Goal: Task Accomplishment & Management: Complete application form

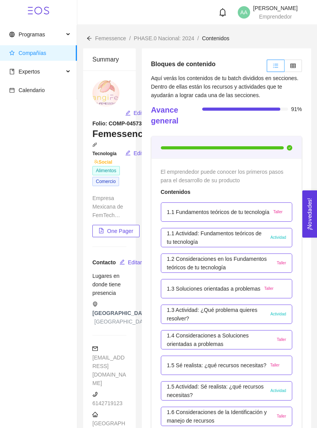
scroll to position [1509, 0]
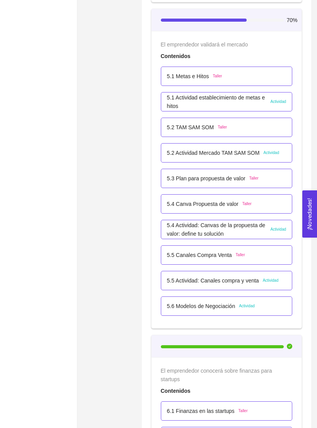
click at [231, 280] on p "5.5 Actividad: Canales compra y venta" at bounding box center [213, 280] width 92 height 9
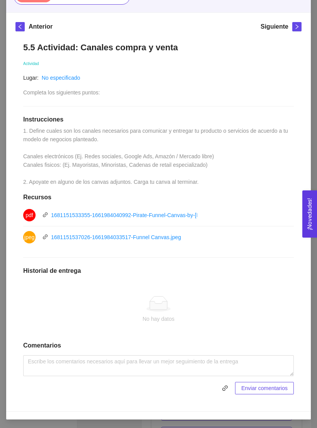
scroll to position [95, 0]
click at [223, 386] on icon "link" at bounding box center [225, 388] width 6 height 6
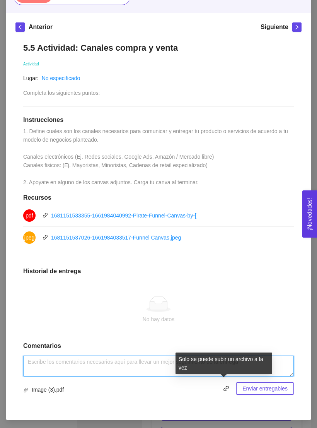
click at [138, 359] on textarea at bounding box center [158, 366] width 271 height 21
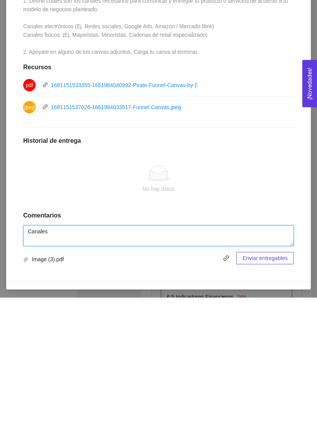
type textarea "Canales"
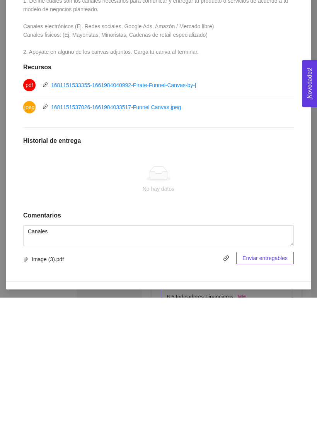
click at [273, 382] on button "Enviar entregables" at bounding box center [265, 388] width 58 height 12
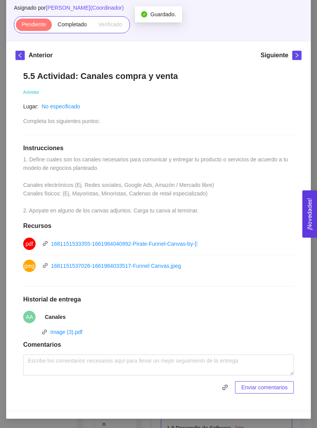
scroll to position [65, 0]
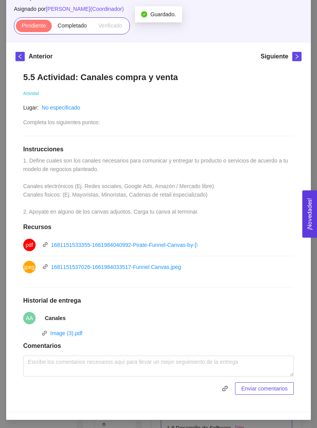
click at [73, 330] on link "Image (3).pdf" at bounding box center [66, 333] width 32 height 6
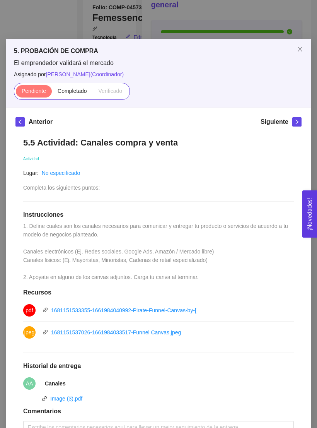
scroll to position [0, 0]
click at [299, 46] on span "Close" at bounding box center [300, 50] width 22 height 22
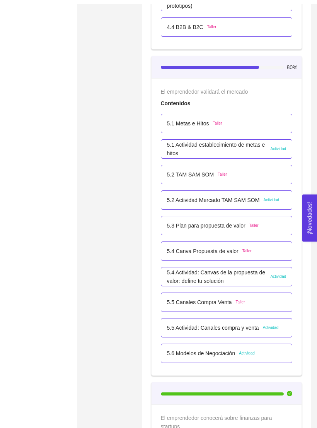
scroll to position [1461, 0]
click at [232, 251] on p "5.4 Canva Propuesta de valor" at bounding box center [203, 251] width 72 height 9
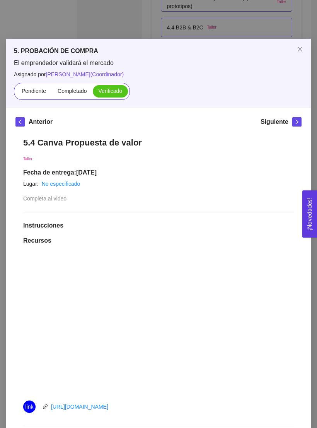
scroll to position [0, 0]
click at [302, 51] on icon "close" at bounding box center [300, 49] width 6 height 6
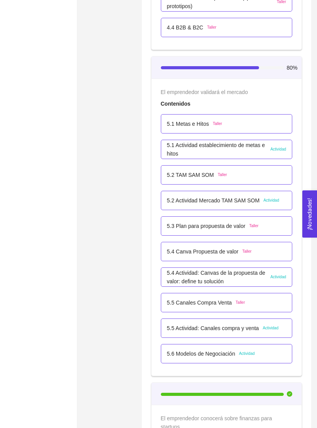
click at [219, 350] on p "5.6 Modelos de Negociación" at bounding box center [201, 353] width 68 height 9
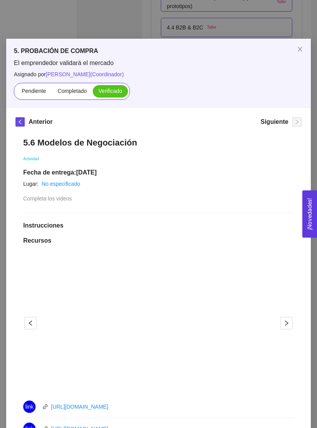
click at [304, 50] on span "Close" at bounding box center [300, 50] width 22 height 22
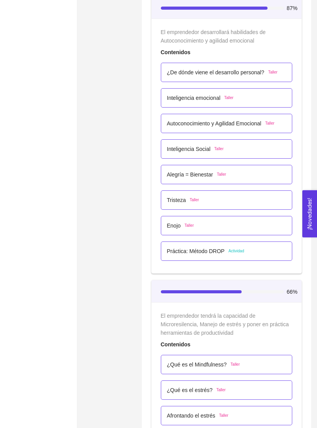
scroll to position [2157, 0]
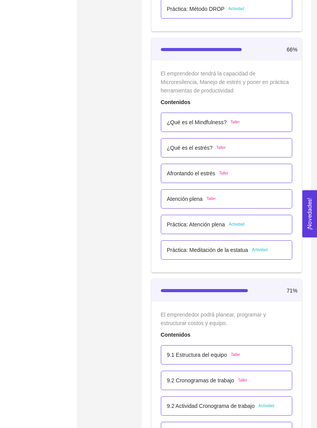
click at [239, 248] on p "Práctica: Meditación de la estatua" at bounding box center [207, 250] width 81 height 9
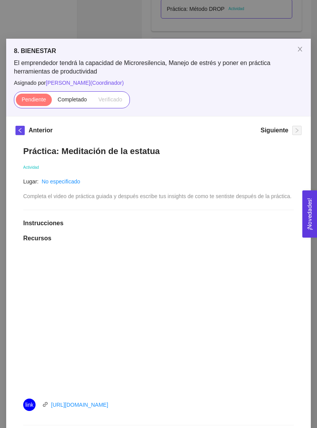
click at [301, 53] on span "Close" at bounding box center [300, 50] width 22 height 22
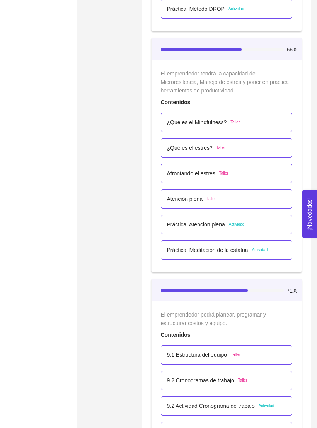
click at [220, 223] on p "Práctica: Atención plena" at bounding box center [196, 224] width 58 height 9
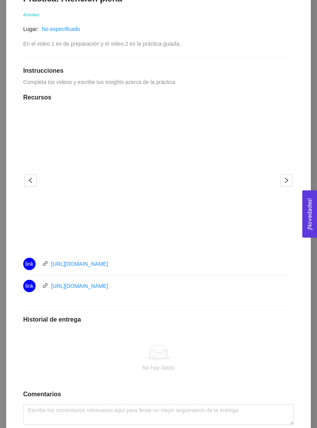
scroll to position [2386, 0]
click at [97, 286] on link "[URL][DOMAIN_NAME]" at bounding box center [79, 286] width 57 height 6
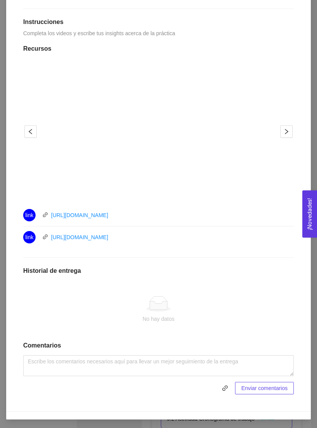
scroll to position [201, 0]
click at [219, 387] on span "link" at bounding box center [225, 388] width 12 height 6
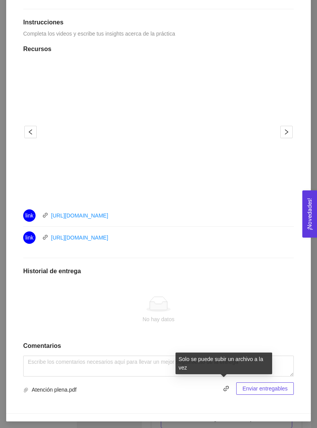
click at [274, 389] on span "Enviar entregables" at bounding box center [265, 388] width 45 height 9
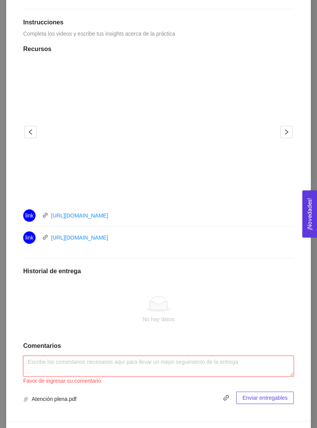
click at [196, 368] on textarea at bounding box center [158, 366] width 271 height 21
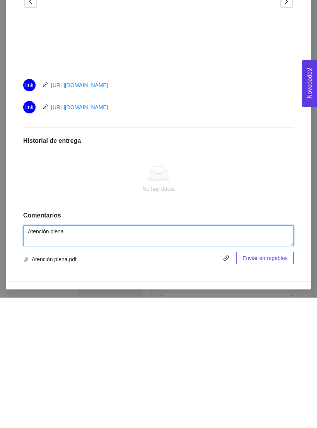
type textarea "Atención plena"
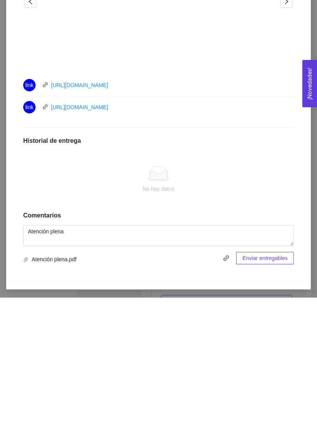
click at [271, 384] on span "Enviar entregables" at bounding box center [265, 388] width 45 height 9
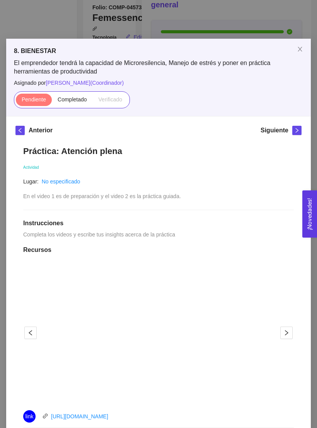
scroll to position [0, 0]
click at [76, 99] on span "Completado" at bounding box center [72, 99] width 29 height 6
click at [52, 101] on input "Completado" at bounding box center [52, 101] width 0 height 0
click at [300, 47] on icon "close" at bounding box center [300, 49] width 6 height 6
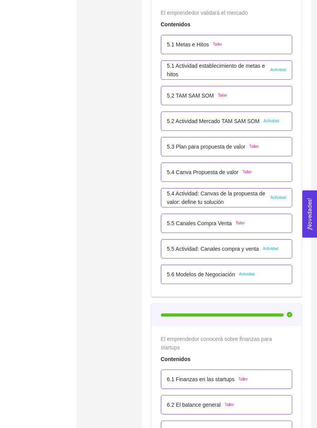
scroll to position [1627, 0]
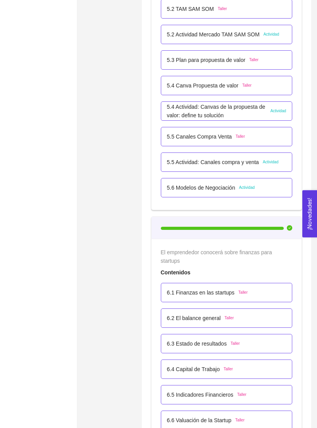
click at [234, 156] on div "5.5 Actividad: Canales compra y venta Actividad" at bounding box center [227, 162] width 132 height 19
click at [241, 165] on p "5.5 Actividad: Canales compra y venta" at bounding box center [213, 162] width 92 height 9
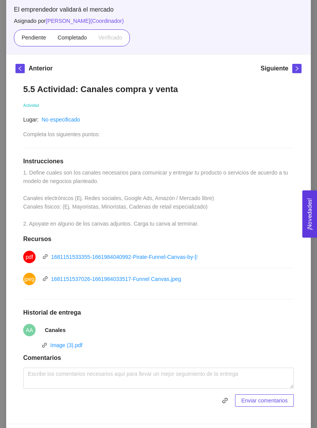
scroll to position [53, 0]
click at [74, 35] on span "Completado" at bounding box center [72, 37] width 29 height 6
click at [52, 39] on input "Completado" at bounding box center [52, 39] width 0 height 0
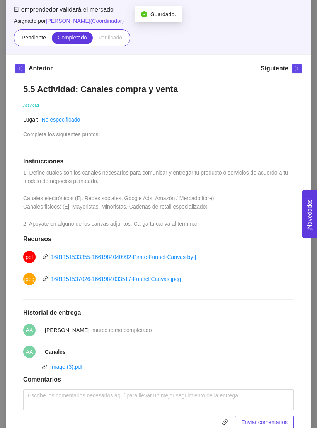
click at [316, 113] on div "5. PROBACIÓN DE COMPRA El emprendedor validará el mercado Asignado por [PERSON_…" at bounding box center [158, 214] width 317 height 428
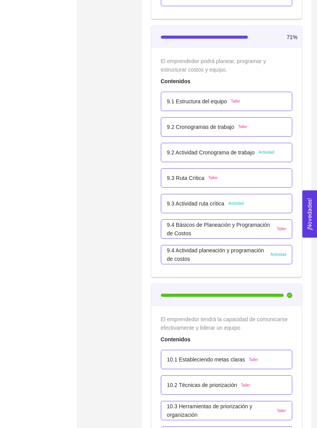
scroll to position [2651, 0]
click at [233, 151] on p "9.2 Actividad Cronograma de trabajo" at bounding box center [211, 153] width 88 height 9
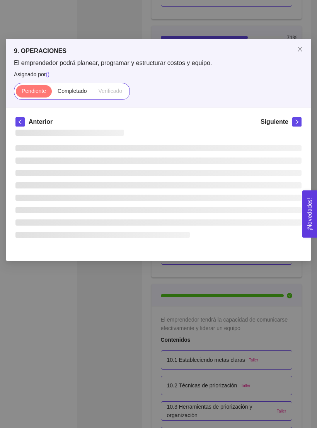
scroll to position [0, 0]
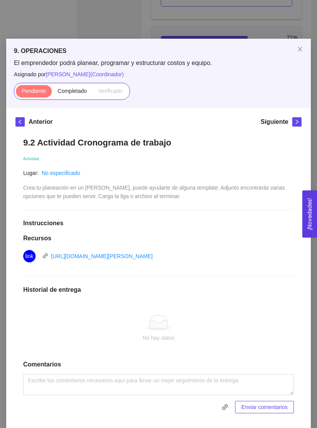
click at [300, 55] on span "Close" at bounding box center [300, 50] width 22 height 22
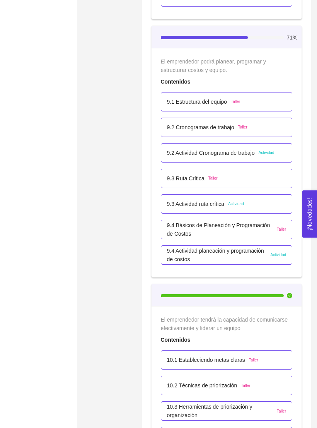
click at [195, 181] on p "9.3 Ruta Crítica" at bounding box center [186, 178] width 38 height 9
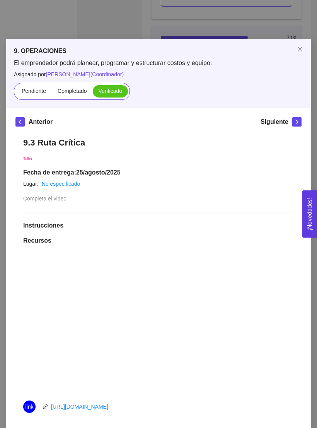
click at [304, 48] on span "Close" at bounding box center [300, 50] width 22 height 22
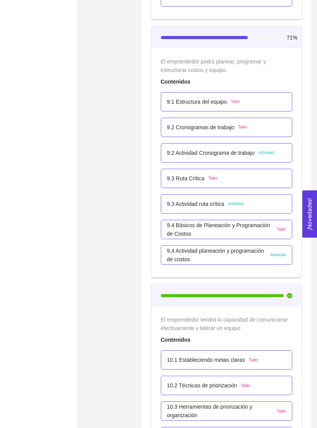
click at [209, 200] on p "9.3 Actividad ruta crítica" at bounding box center [196, 204] width 58 height 9
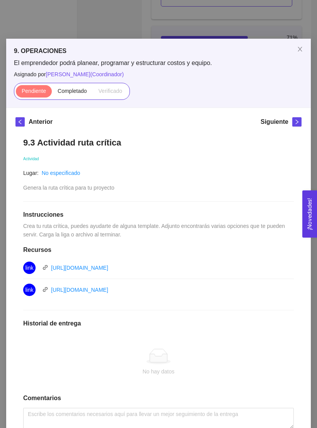
click at [298, 51] on icon "close" at bounding box center [300, 49] width 6 height 6
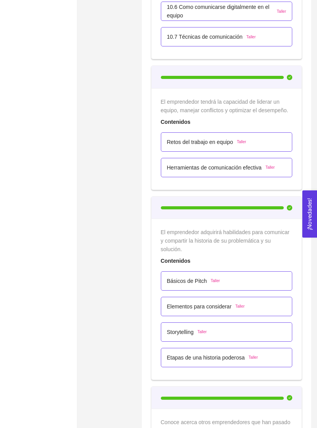
scroll to position [3154, 0]
